Goal: Task Accomplishment & Management: Use online tool/utility

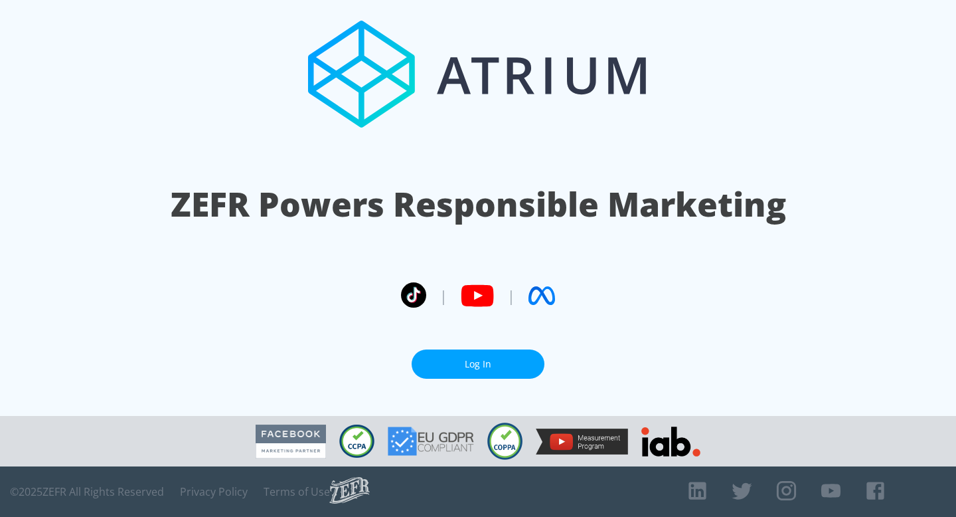
click at [460, 371] on link "Log In" at bounding box center [478, 364] width 133 height 30
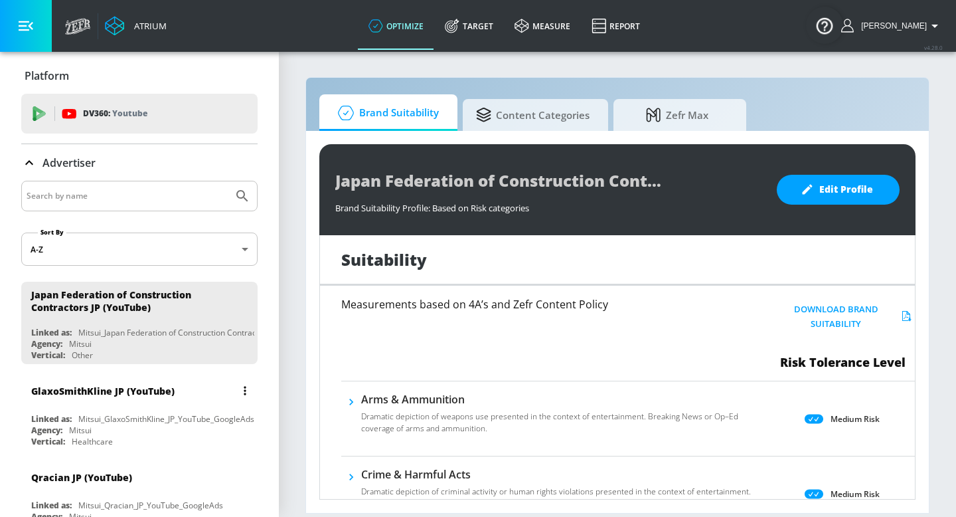
click at [204, 409] on div "GlaxoSmithKline JP (YouTube) Linked as: Mitsui_GlaxoSmithKline_JP_YouTube_Googl…" at bounding box center [139, 413] width 236 height 76
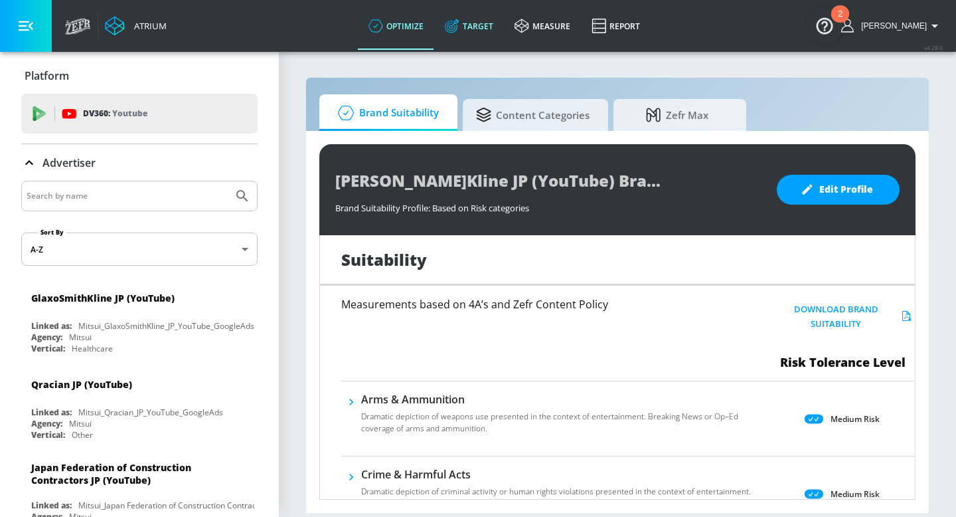
click at [504, 31] on link "Target" at bounding box center [469, 26] width 70 height 48
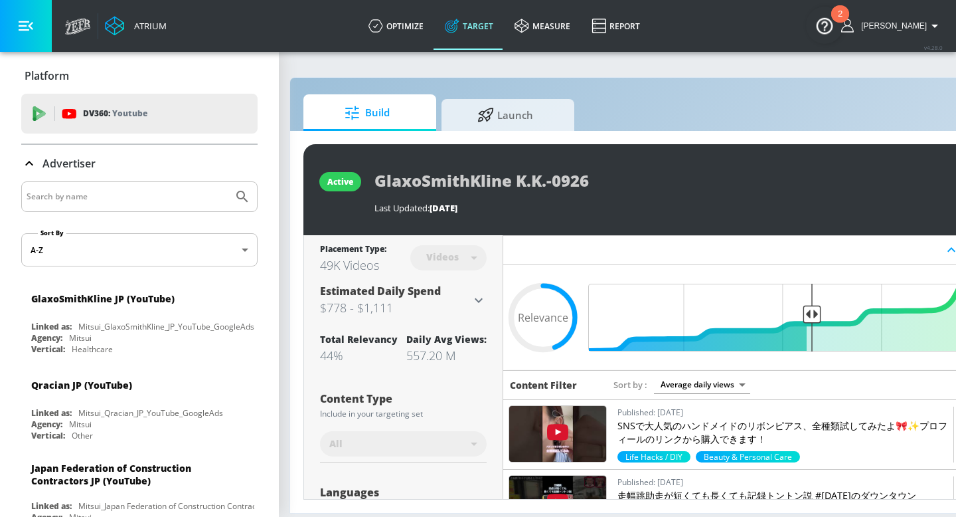
scroll to position [0, 162]
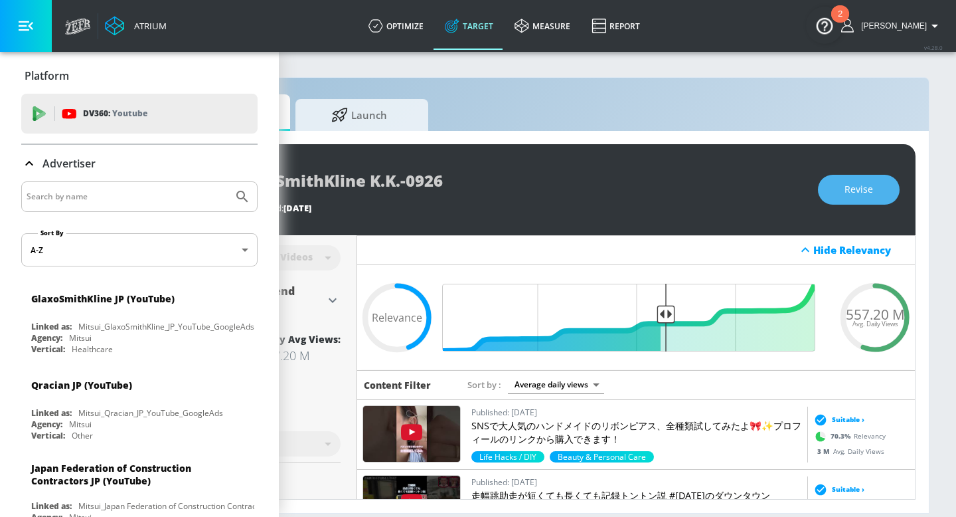
click at [822, 189] on button "Revise" at bounding box center [859, 190] width 82 height 30
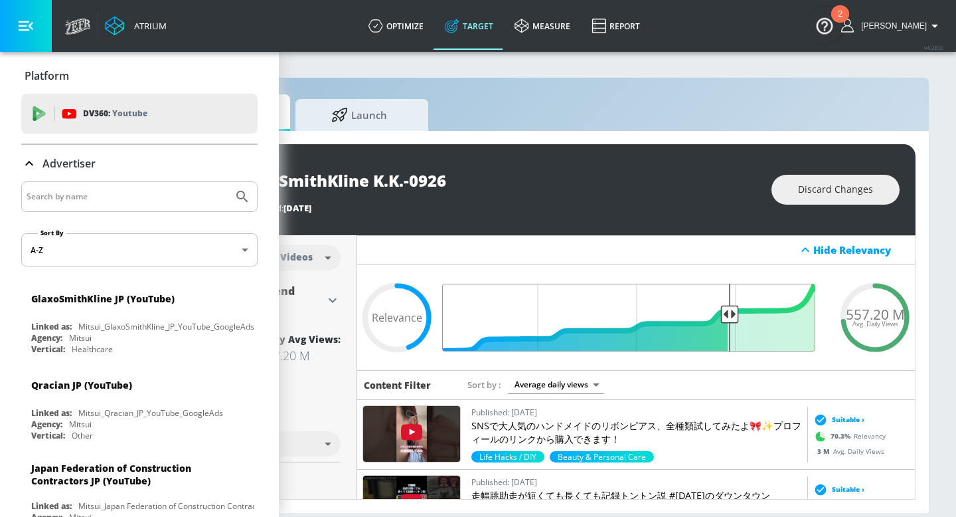
drag, startPoint x: 668, startPoint y: 311, endPoint x: 731, endPoint y: 307, distance: 62.6
type input "0.27"
click at [731, 307] on input "Final Threshold" at bounding box center [636, 318] width 372 height 68
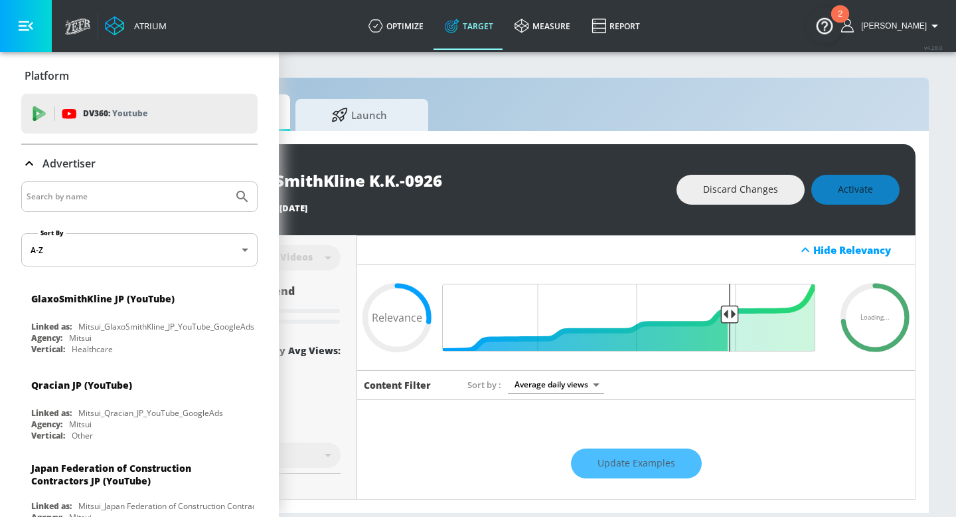
click at [658, 467] on div "Update Examples" at bounding box center [636, 463] width 558 height 46
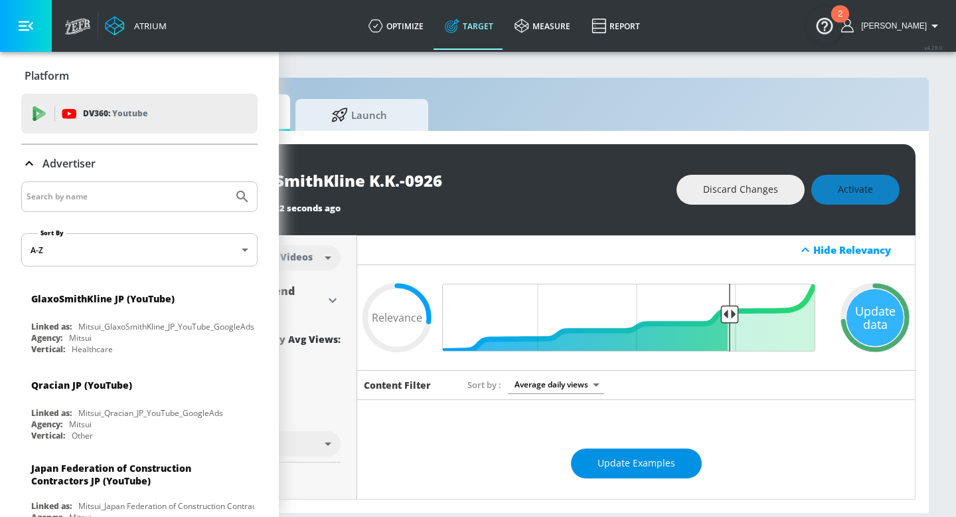
click at [641, 472] on button "Update Examples" at bounding box center [636, 463] width 131 height 30
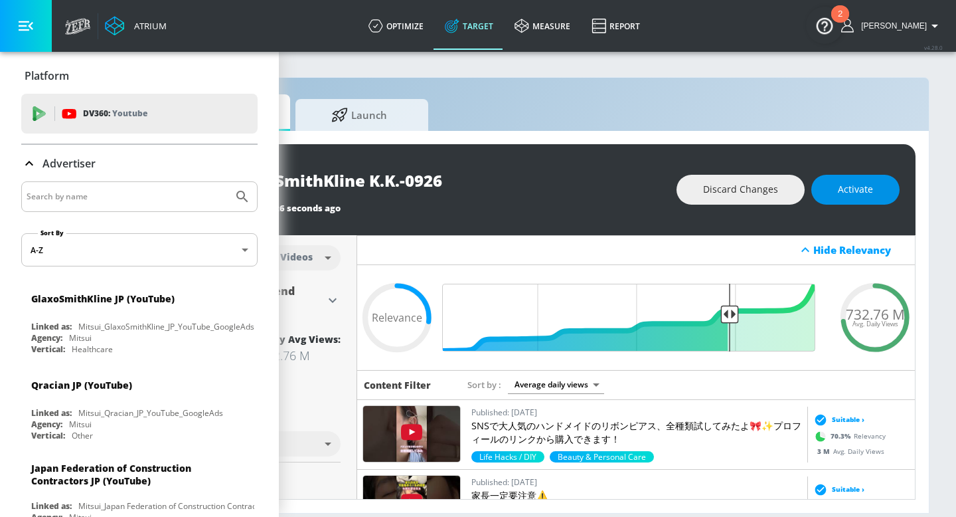
click at [842, 199] on button "Activate" at bounding box center [856, 190] width 88 height 30
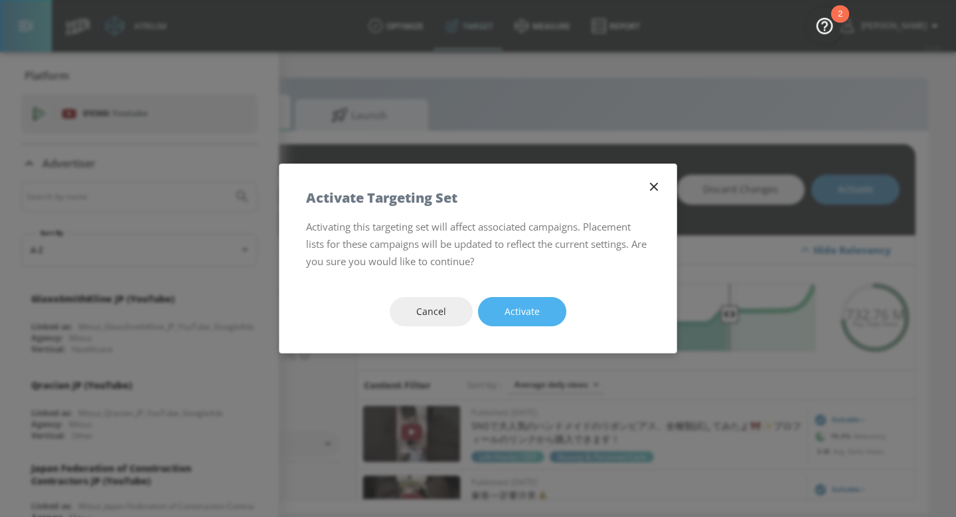
click at [532, 313] on span "Activate" at bounding box center [522, 312] width 35 height 17
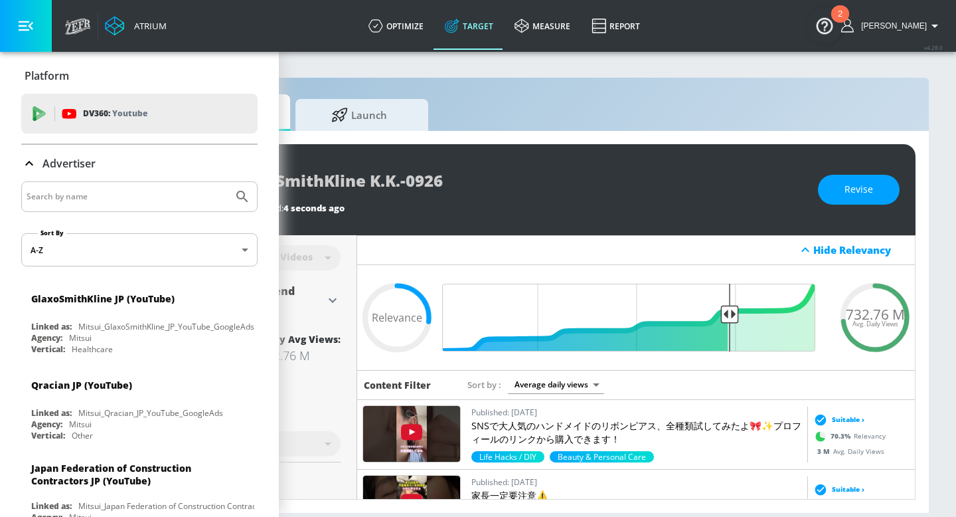
click at [495, 221] on div "active GlaxoSmithKline K.K.-0926 Last Updated: 4 seconds ago Revise" at bounding box center [536, 189] width 758 height 91
